Goal: Task Accomplishment & Management: Complete application form

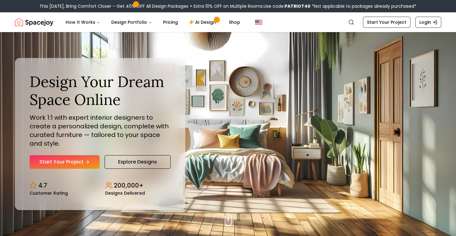
click at [73, 166] on link "Start Your Project" at bounding box center [65, 162] width 70 height 14
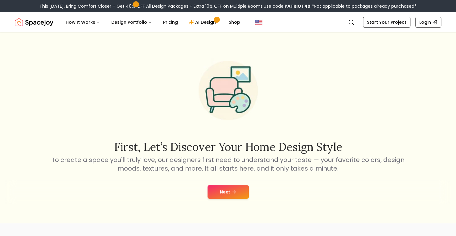
click at [236, 194] on button "Next" at bounding box center [227, 192] width 41 height 14
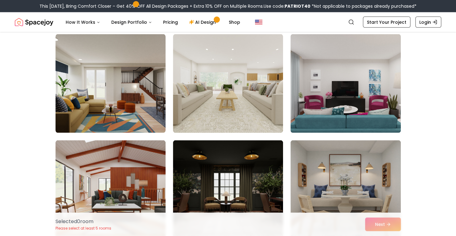
scroll to position [683, 0]
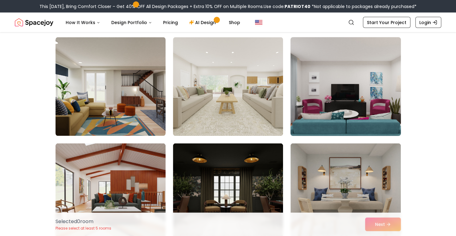
click at [356, 82] on img at bounding box center [346, 87] width 116 height 104
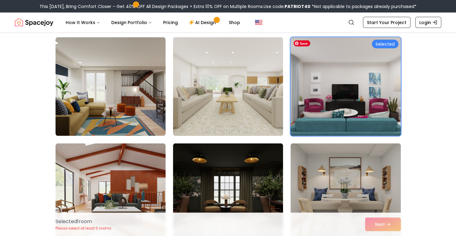
click at [389, 223] on div "Selected 1 room Please select at least 5 rooms Next" at bounding box center [228, 223] width 355 height 23
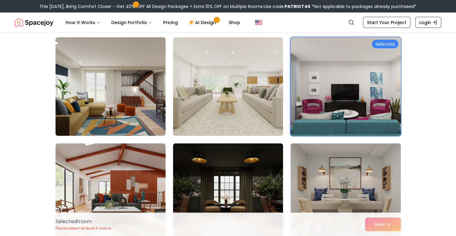
click at [380, 94] on img at bounding box center [346, 87] width 116 height 104
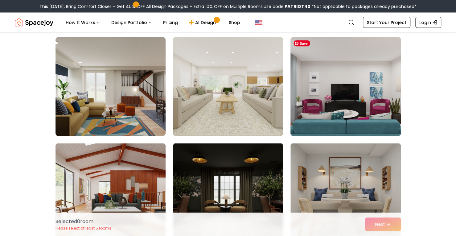
click at [380, 111] on img at bounding box center [346, 87] width 116 height 104
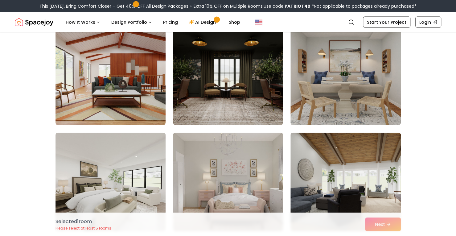
scroll to position [800, 0]
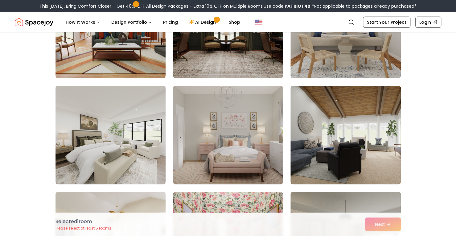
click at [381, 221] on div "Selected 1 room Please select at least 5 rooms Next" at bounding box center [228, 223] width 355 height 23
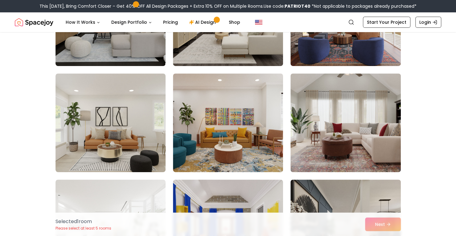
scroll to position [117, 0]
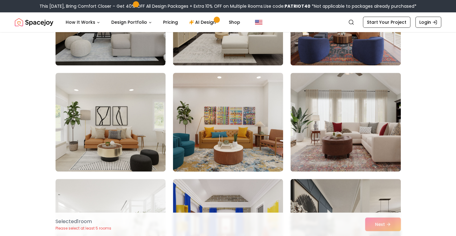
click at [258, 146] on img at bounding box center [228, 122] width 116 height 104
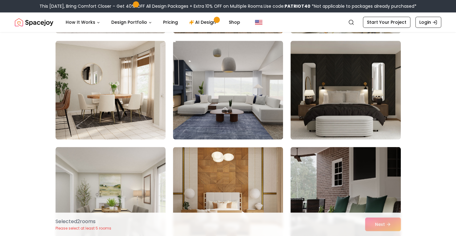
scroll to position [475, 0]
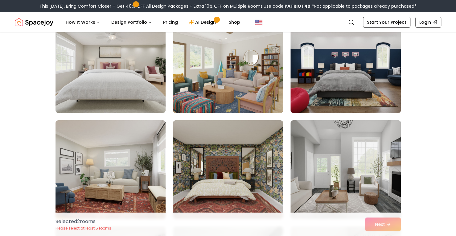
click at [261, 76] on img at bounding box center [228, 63] width 110 height 99
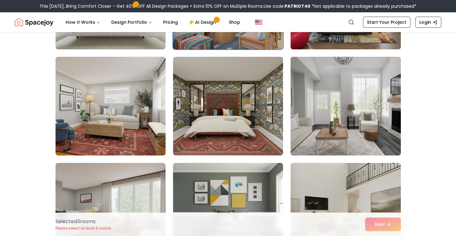
scroll to position [1349, 0]
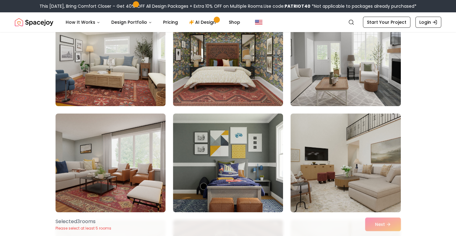
click at [145, 77] on img at bounding box center [110, 56] width 110 height 99
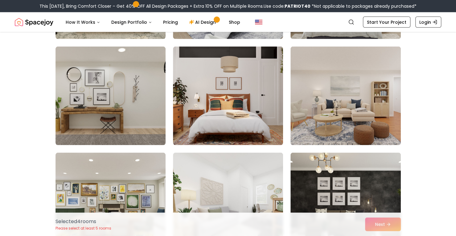
scroll to position [2052, 0]
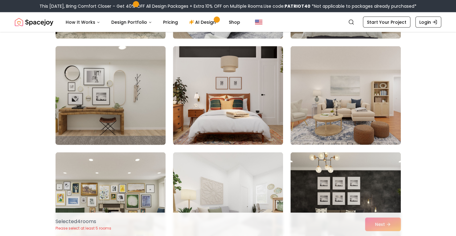
click at [127, 102] on img at bounding box center [111, 96] width 116 height 104
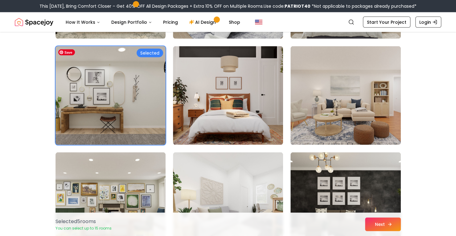
click at [390, 224] on button "Next" at bounding box center [383, 224] width 36 height 14
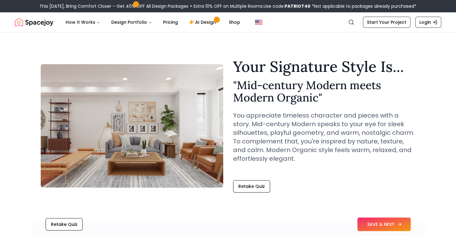
click at [393, 220] on button "SAVE & NEXT" at bounding box center [383, 224] width 53 height 14
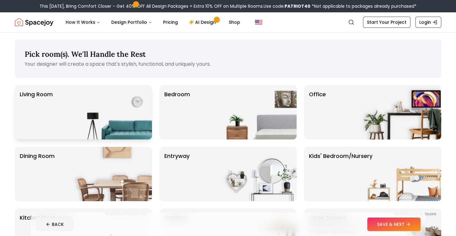
click at [107, 111] on img at bounding box center [112, 112] width 79 height 54
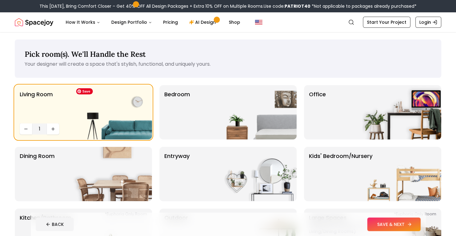
click at [401, 221] on button "SAVE & NEXT" at bounding box center [393, 224] width 53 height 14
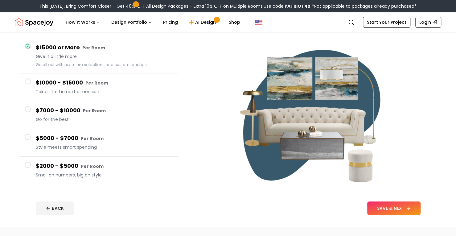
scroll to position [68, 0]
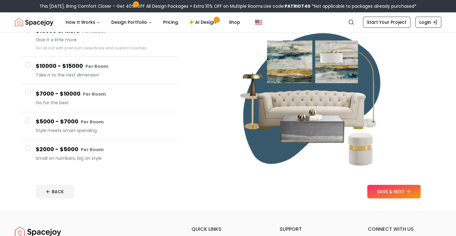
click at [117, 153] on h4 "$2000 - $5000 Per Room" at bounding box center [104, 149] width 137 height 9
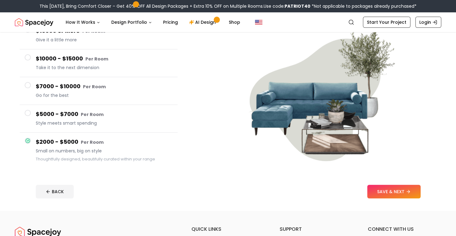
click at [403, 192] on button "SAVE & NEXT" at bounding box center [393, 192] width 53 height 14
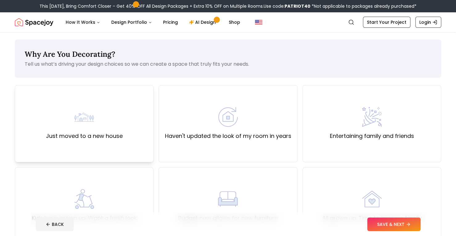
click at [125, 127] on div "Just moved to a new house" at bounding box center [84, 123] width 139 height 77
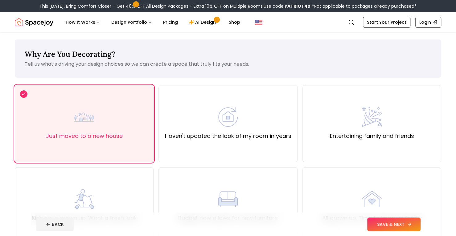
click at [404, 218] on button "SAVE & NEXT" at bounding box center [393, 224] width 53 height 14
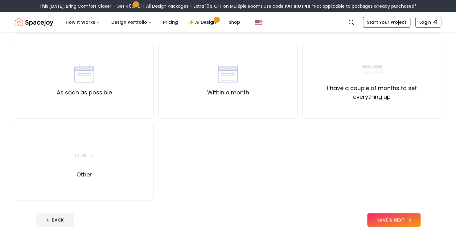
scroll to position [44, 0]
click at [270, 102] on div "Within a month" at bounding box center [227, 79] width 139 height 77
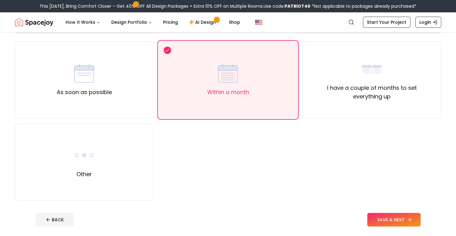
click at [397, 216] on button "SAVE & NEXT" at bounding box center [393, 220] width 53 height 14
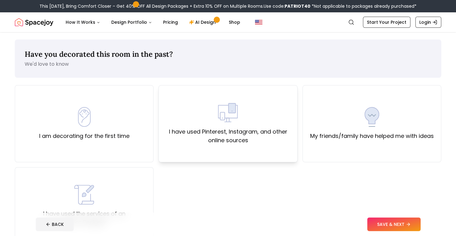
click at [210, 120] on div "I have used Pinterest, Instagram, and other online sources" at bounding box center [228, 124] width 128 height 42
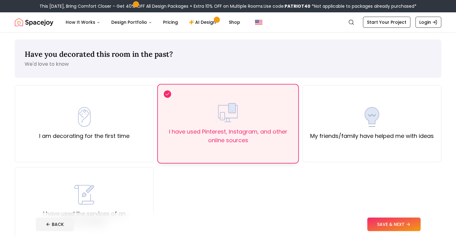
click at [390, 223] on button "SAVE & NEXT" at bounding box center [393, 224] width 53 height 14
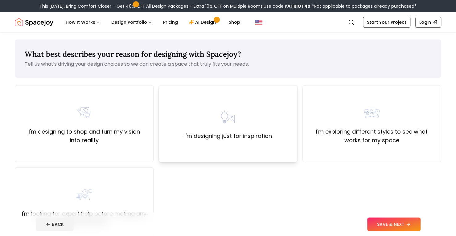
click at [286, 136] on div "I'm designing just for inspiration" at bounding box center [227, 123] width 139 height 77
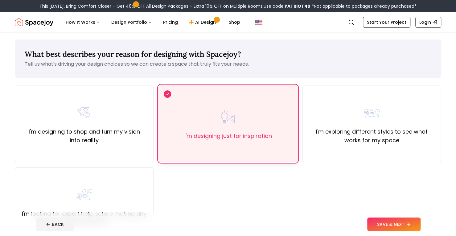
click at [389, 223] on button "SAVE & NEXT" at bounding box center [393, 224] width 53 height 14
